Goal: Communication & Community: Connect with others

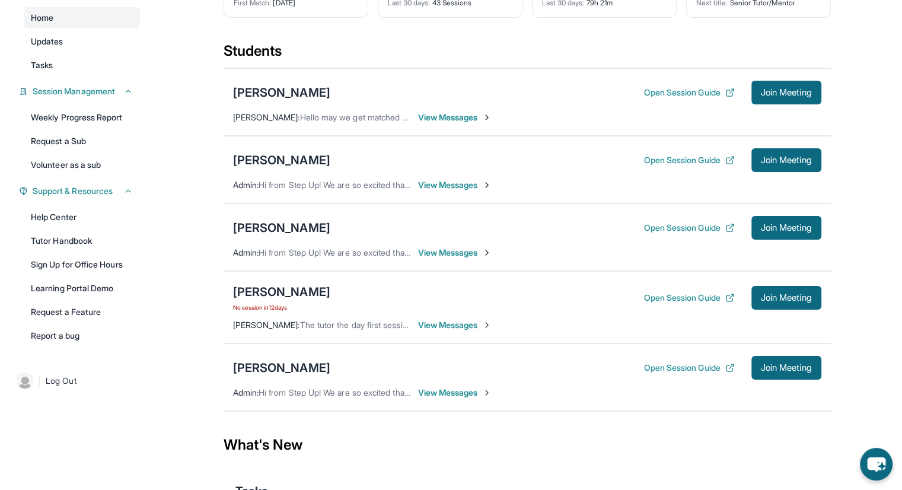
scroll to position [121, 0]
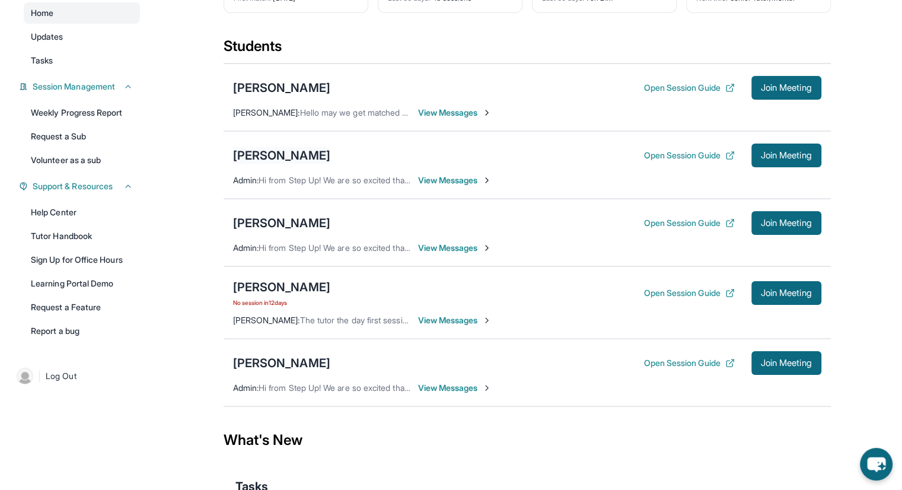
click at [272, 152] on div "[PERSON_NAME]" at bounding box center [281, 155] width 97 height 17
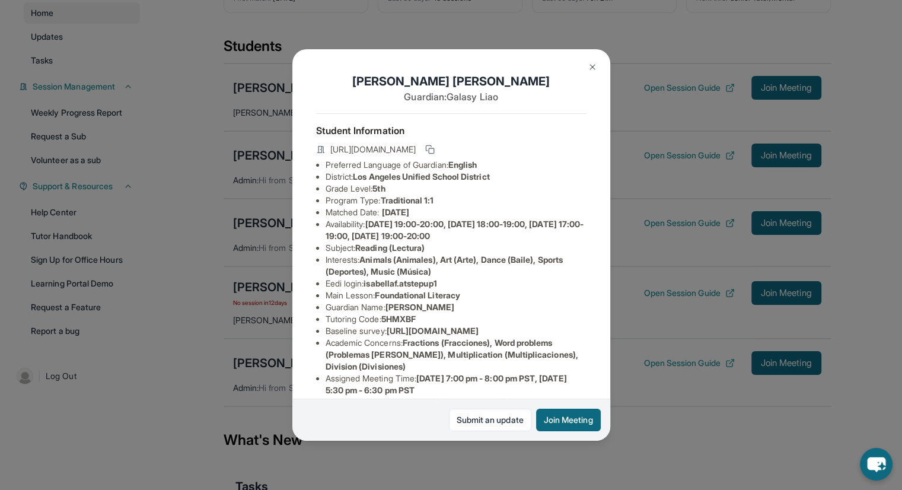
click at [588, 62] on img at bounding box center [592, 66] width 9 height 9
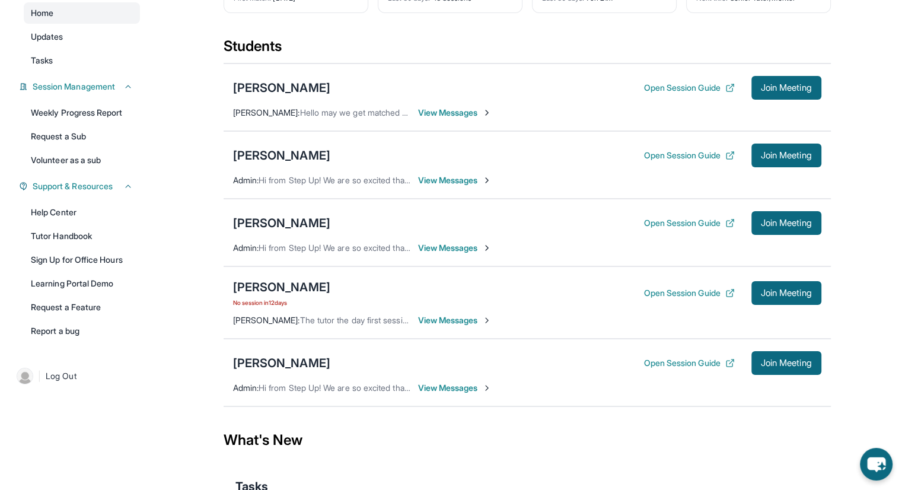
click at [464, 183] on span "View Messages" at bounding box center [455, 180] width 74 height 12
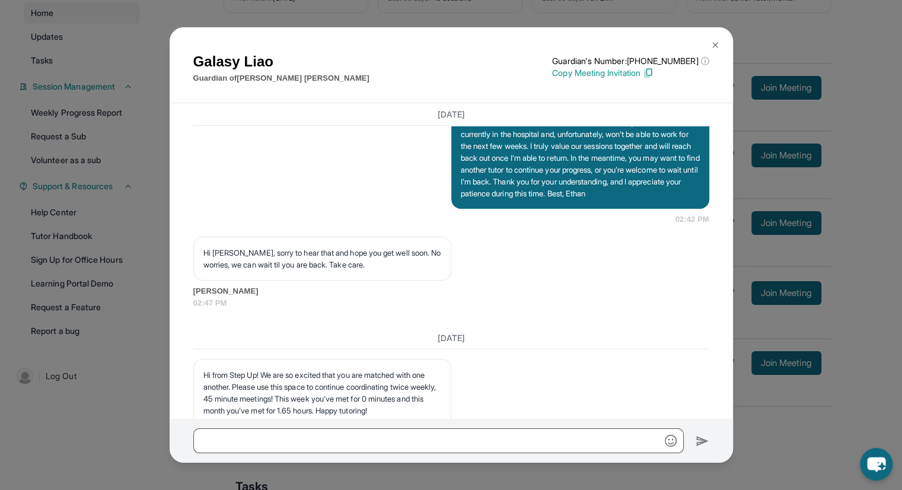
scroll to position [4287, 0]
click at [718, 45] on img at bounding box center [714, 44] width 9 height 9
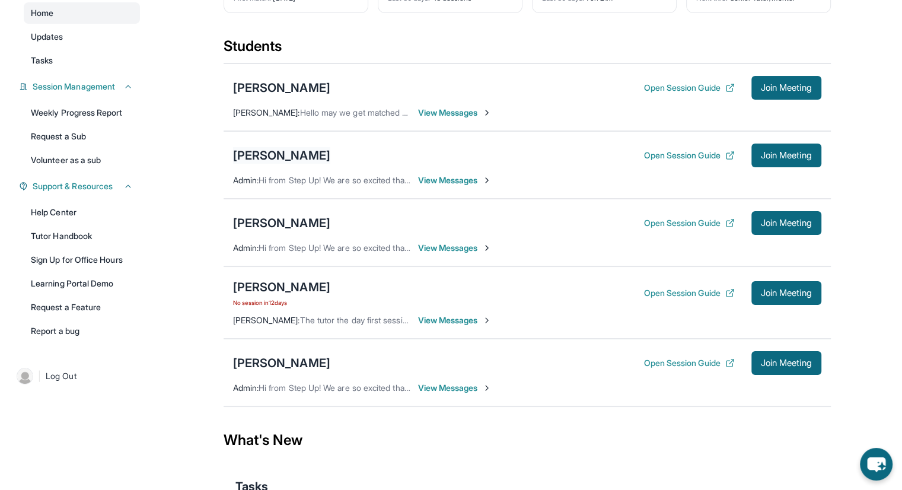
click at [285, 155] on div "[PERSON_NAME]" at bounding box center [281, 155] width 97 height 17
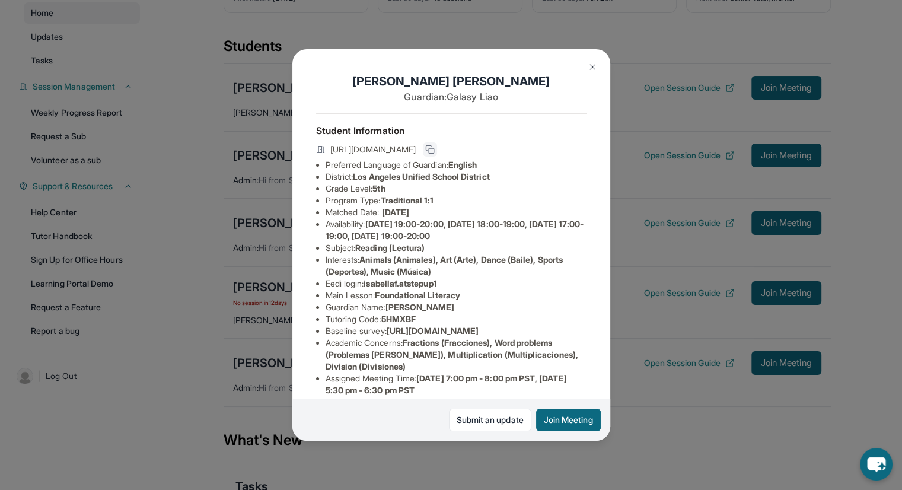
click at [435, 154] on icon at bounding box center [429, 149] width 9 height 9
click at [595, 62] on img at bounding box center [592, 66] width 9 height 9
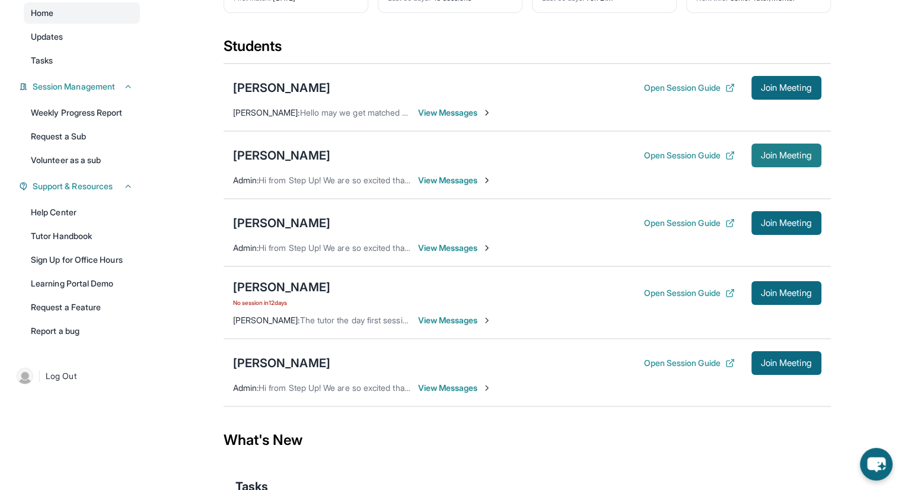
click at [780, 157] on span "Join Meeting" at bounding box center [786, 155] width 51 height 7
click at [285, 226] on div "[PERSON_NAME]" at bounding box center [281, 223] width 97 height 17
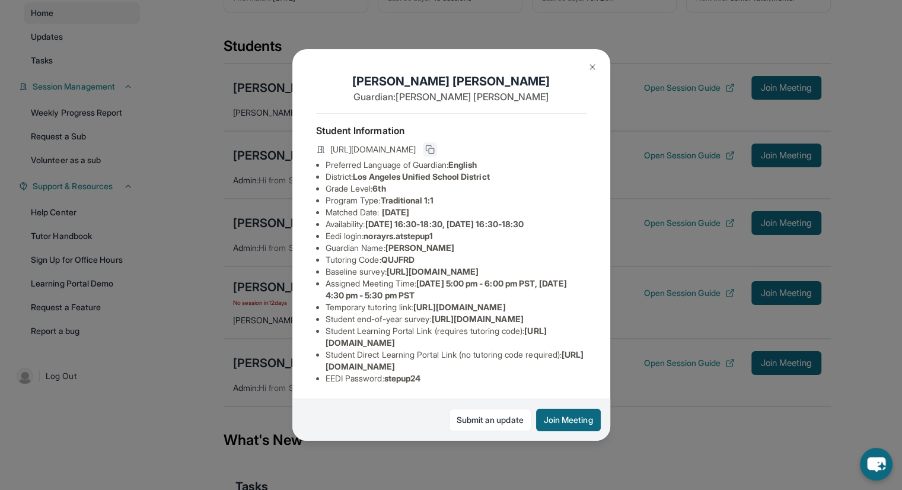
click at [434, 154] on rect at bounding box center [431, 150] width 5 height 5
click at [571, 427] on button "Join Meeting" at bounding box center [568, 419] width 65 height 23
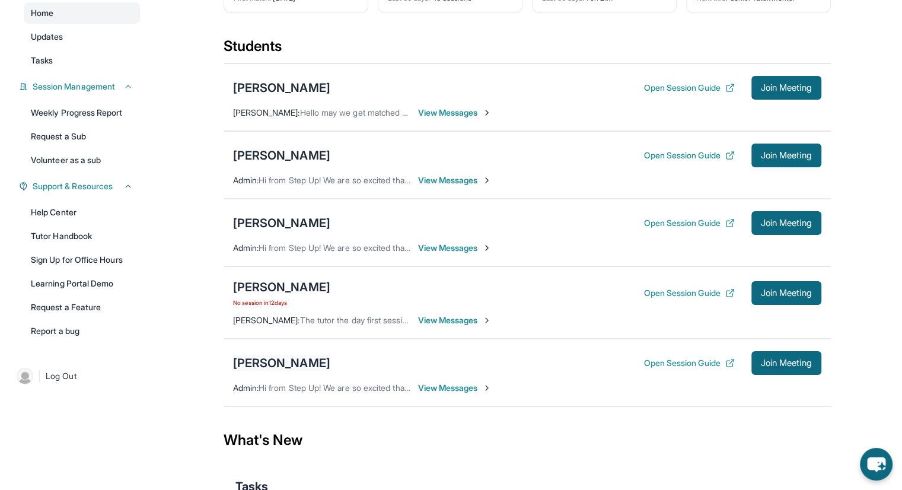
click at [263, 364] on div "[PERSON_NAME]" at bounding box center [281, 363] width 97 height 17
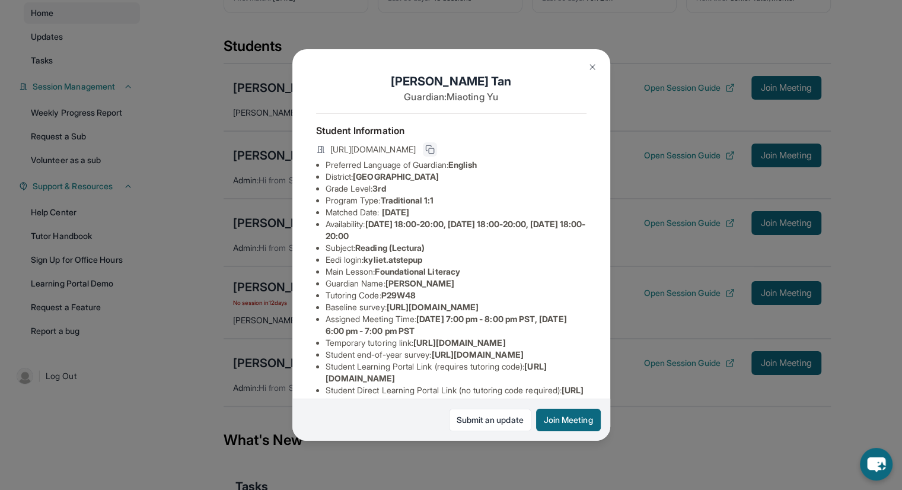
click at [435, 149] on icon at bounding box center [429, 149] width 9 height 9
click at [576, 423] on button "Join Meeting" at bounding box center [568, 419] width 65 height 23
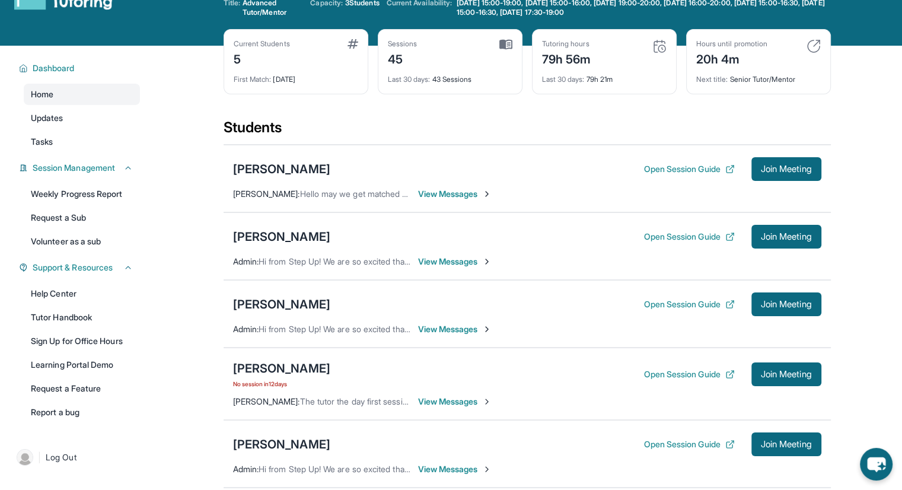
scroll to position [0, 0]
